Goal: Task Accomplishment & Management: Complete application form

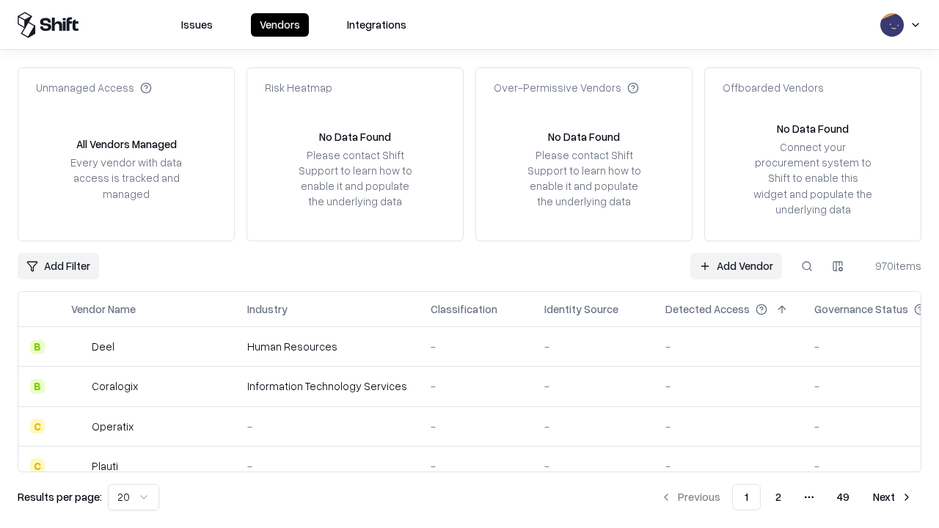
click at [735, 265] on link "Add Vendor" at bounding box center [736, 266] width 92 height 26
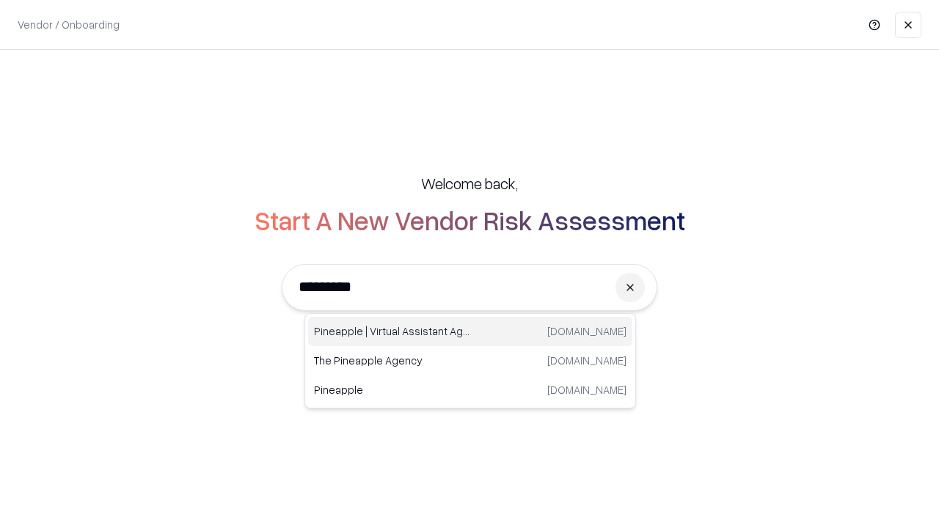
click at [470, 331] on div "Pineapple | Virtual Assistant Agency [DOMAIN_NAME]" at bounding box center [470, 331] width 324 height 29
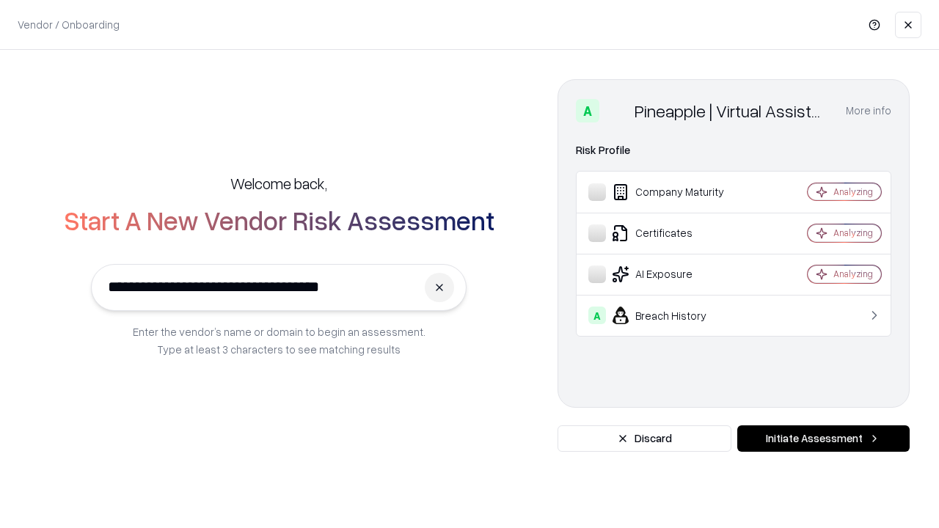
type input "**********"
click at [823, 439] on button "Initiate Assessment" at bounding box center [823, 438] width 172 height 26
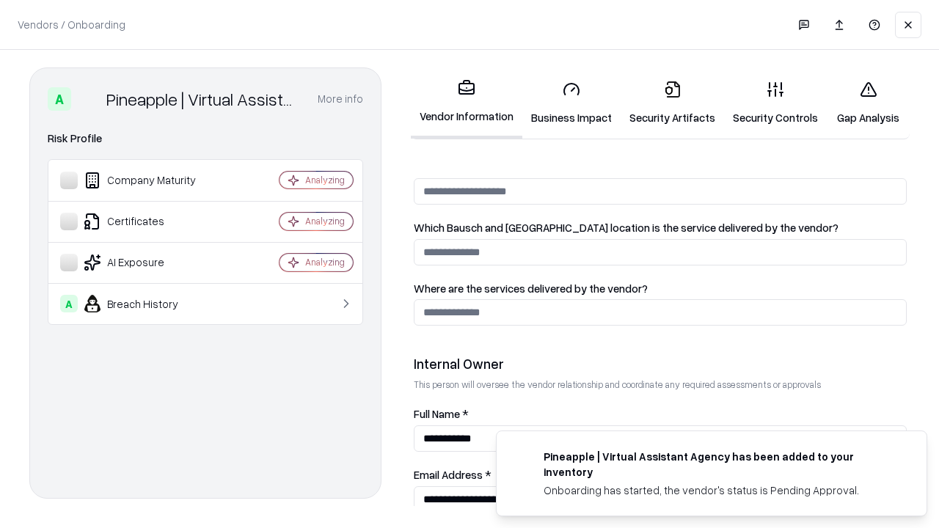
scroll to position [760, 0]
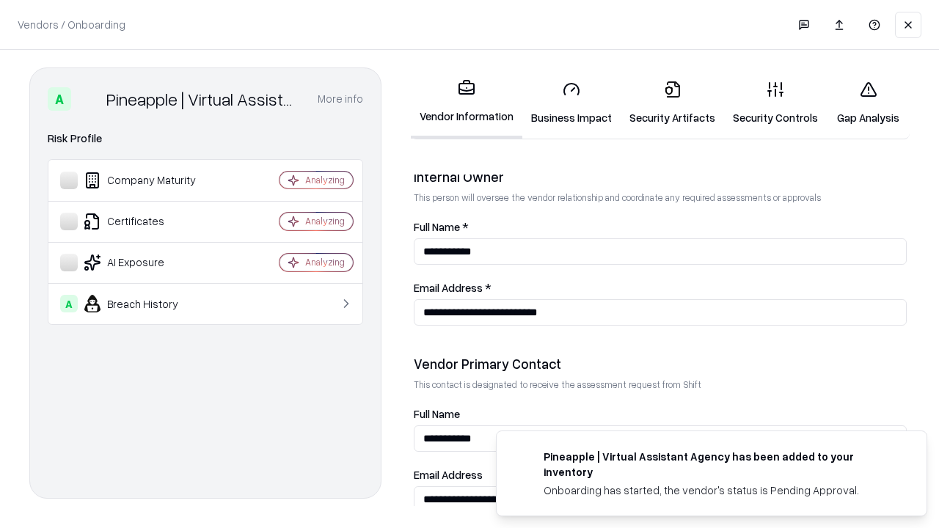
click at [571, 103] on link "Business Impact" at bounding box center [571, 103] width 98 height 68
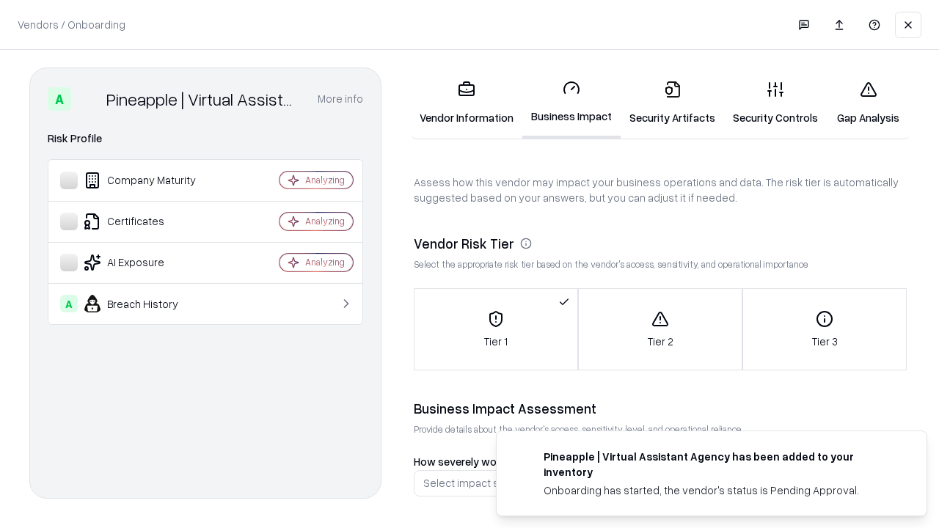
click at [867, 103] on link "Gap Analysis" at bounding box center [867, 103] width 83 height 68
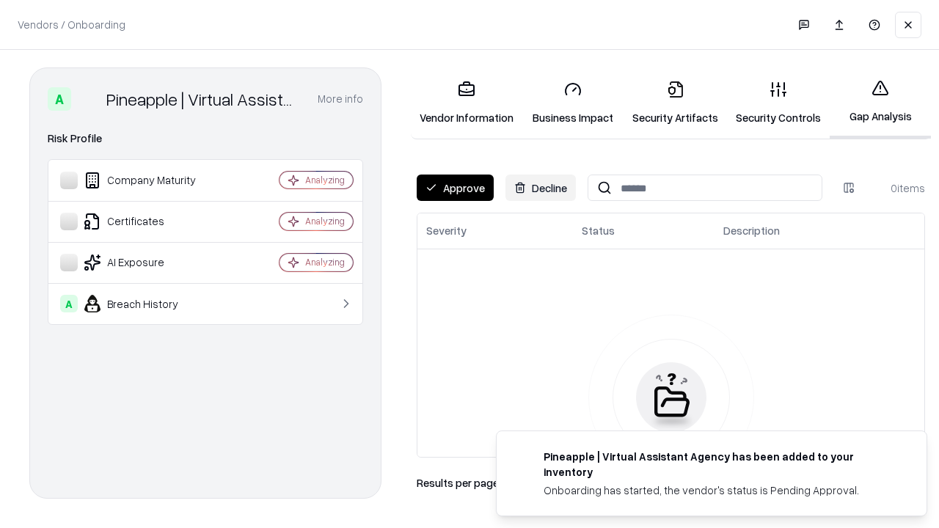
click at [455, 188] on button "Approve" at bounding box center [455, 188] width 77 height 26
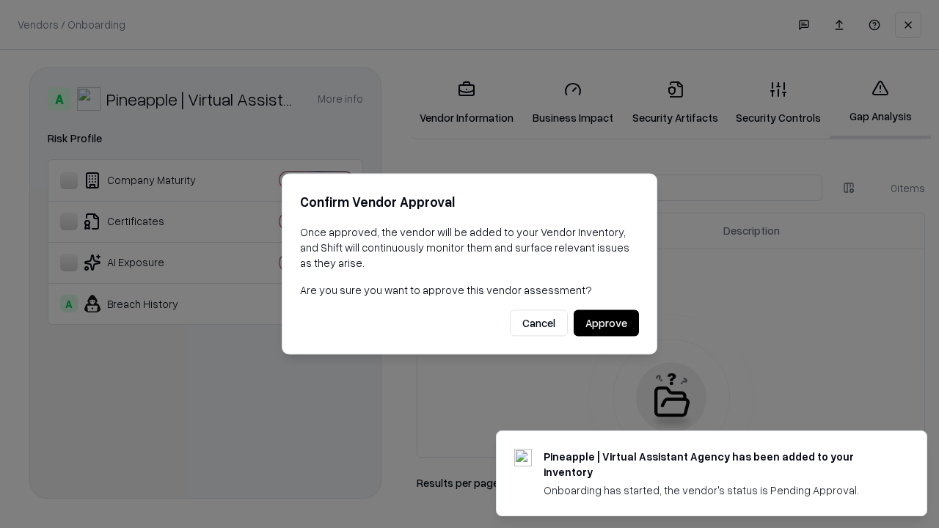
click at [606, 323] on button "Approve" at bounding box center [605, 323] width 65 height 26
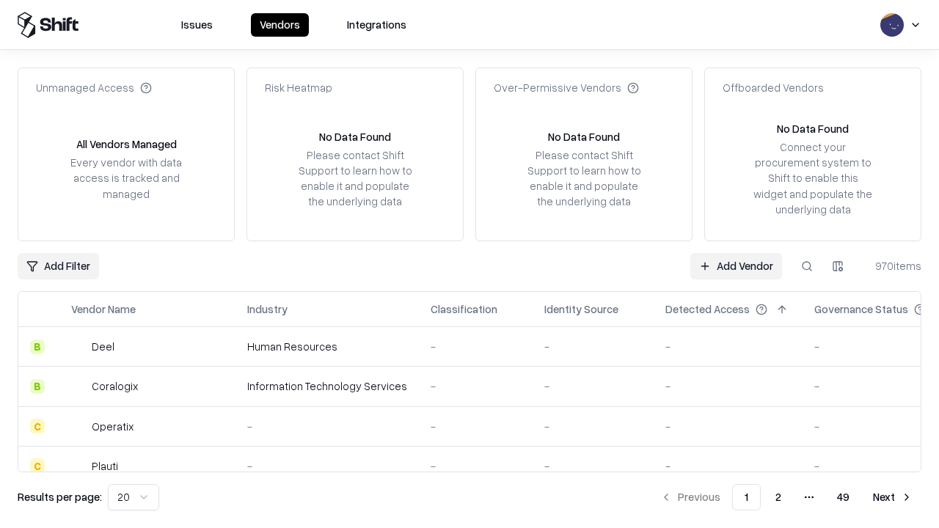
type input "**********"
click at [735, 265] on link "Add Vendor" at bounding box center [736, 266] width 92 height 26
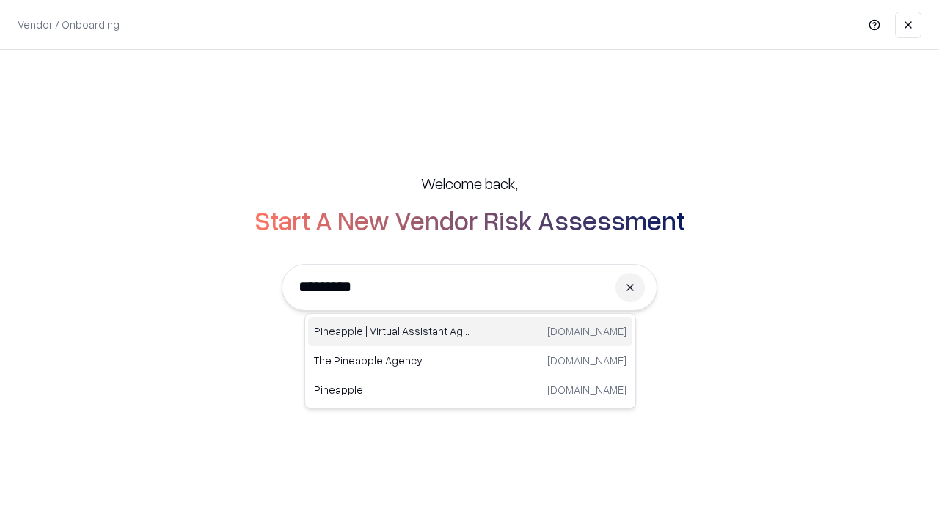
click at [470, 331] on div "Pineapple | Virtual Assistant Agency [DOMAIN_NAME]" at bounding box center [470, 331] width 324 height 29
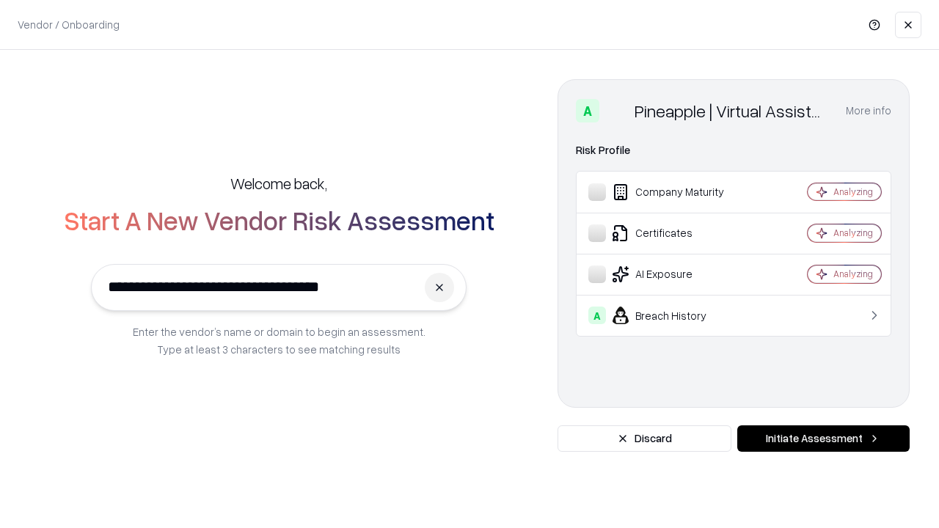
type input "**********"
click at [823, 439] on button "Initiate Assessment" at bounding box center [823, 438] width 172 height 26
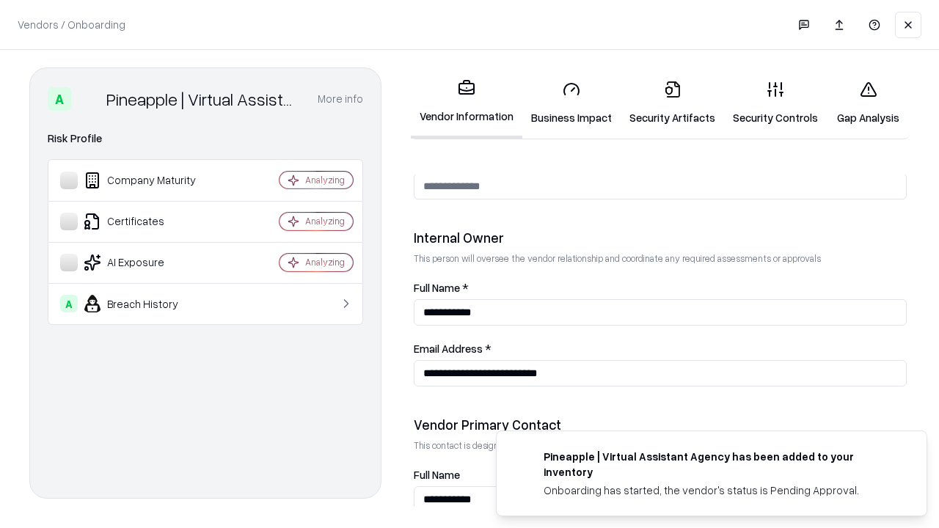
scroll to position [760, 0]
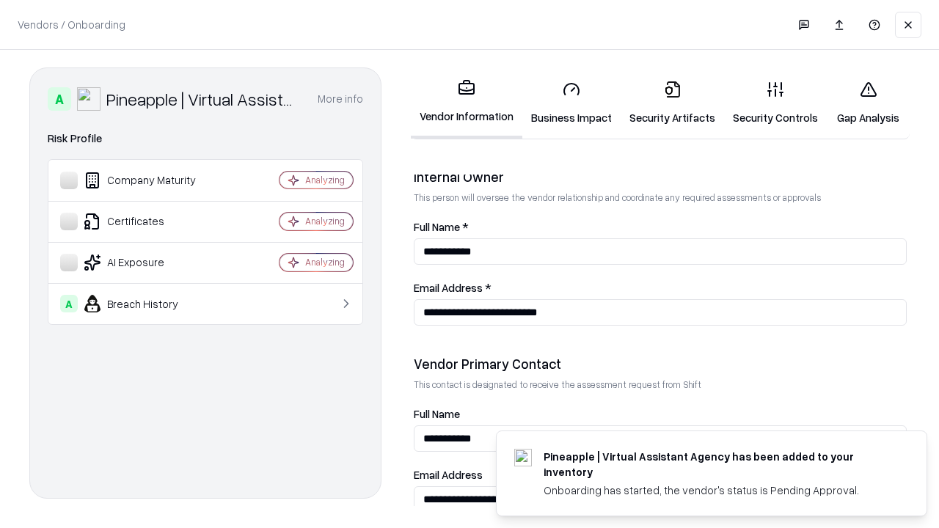
click at [867, 103] on link "Gap Analysis" at bounding box center [867, 103] width 83 height 68
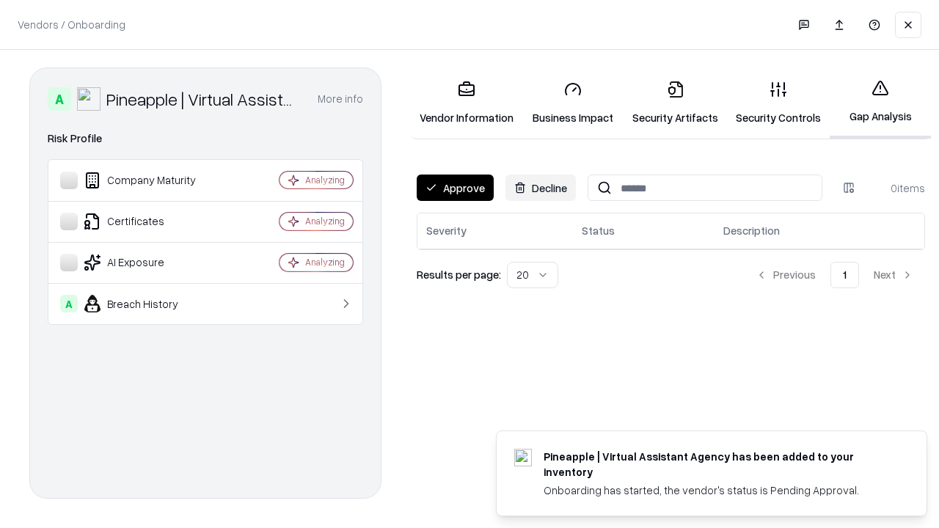
click at [455, 188] on button "Approve" at bounding box center [455, 188] width 77 height 26
